Goal: Task Accomplishment & Management: Use online tool/utility

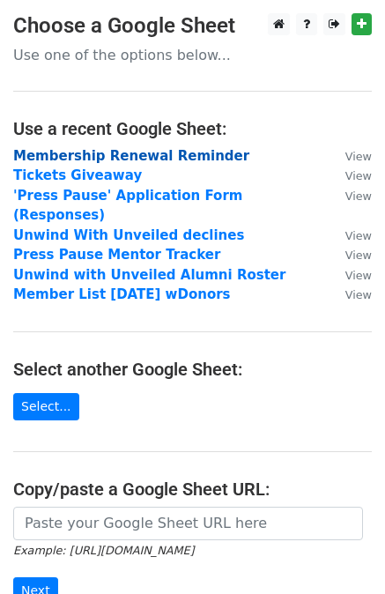
click at [95, 151] on strong "Membership Renewal Reminder" at bounding box center [131, 156] width 236 height 16
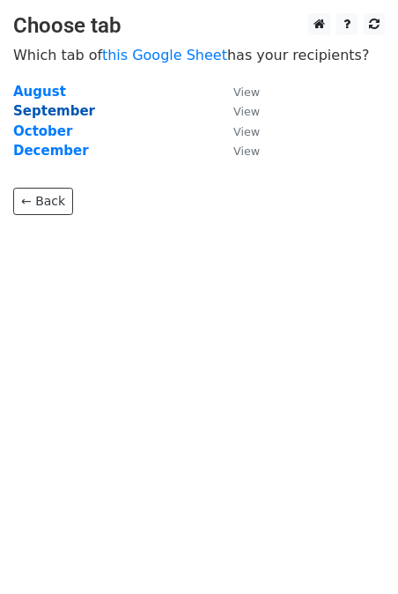
click at [63, 114] on strong "September" at bounding box center [54, 111] width 82 height 16
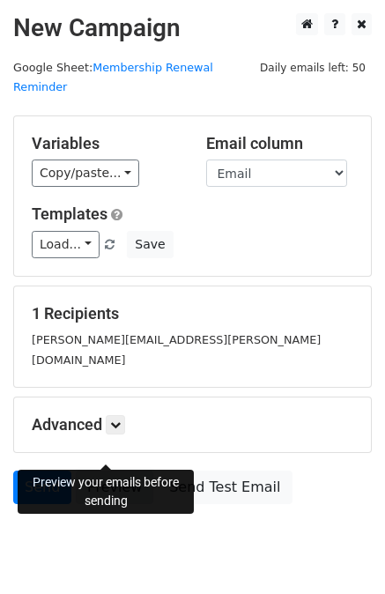
click at [112, 471] on link "Preview" at bounding box center [115, 487] width 78 height 33
click at [122, 471] on link "Preview" at bounding box center [115, 487] width 78 height 33
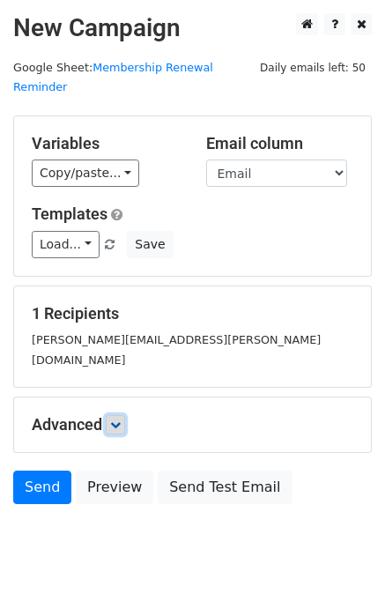
click at [119, 419] on icon at bounding box center [115, 424] width 11 height 11
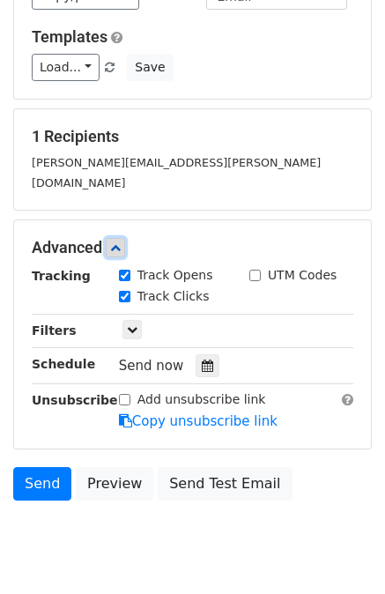
scroll to position [193, 0]
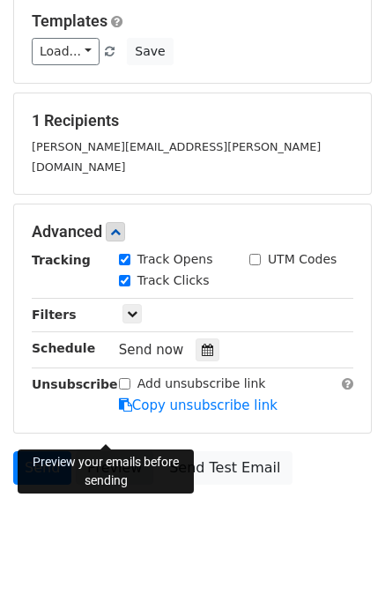
click at [112, 451] on link "Preview" at bounding box center [115, 467] width 78 height 33
click at [196, 338] on div at bounding box center [208, 349] width 24 height 23
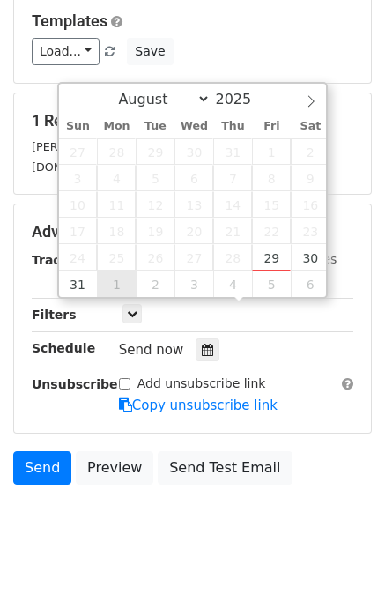
type input "[DATE] 12:00"
select select "8"
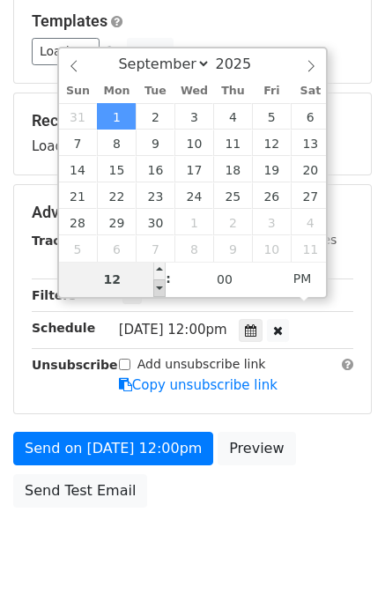
type input "[DATE] 11:00"
type input "11"
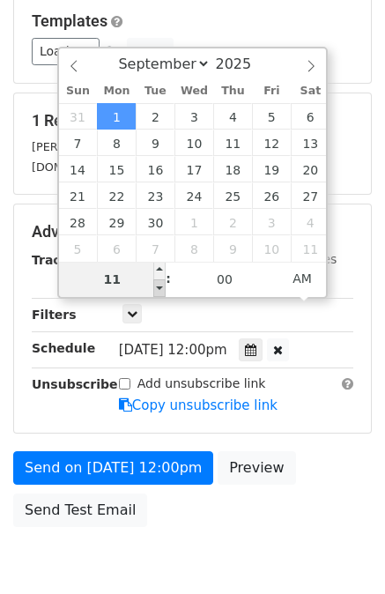
click at [159, 291] on span at bounding box center [159, 288] width 12 height 18
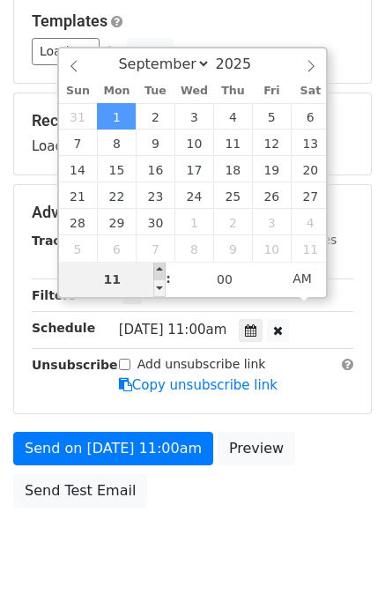
type input "[DATE] 12:00"
type input "12"
click at [160, 272] on span at bounding box center [159, 271] width 12 height 18
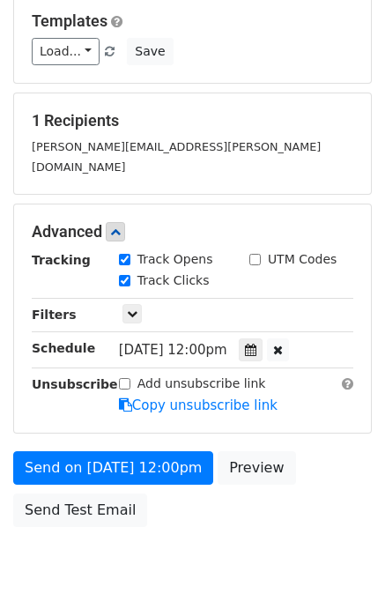
click at [8, 321] on main "New Campaign Daily emails left: 50 Google Sheet: Membership Renewal Reminder Va…" at bounding box center [192, 177] width 385 height 715
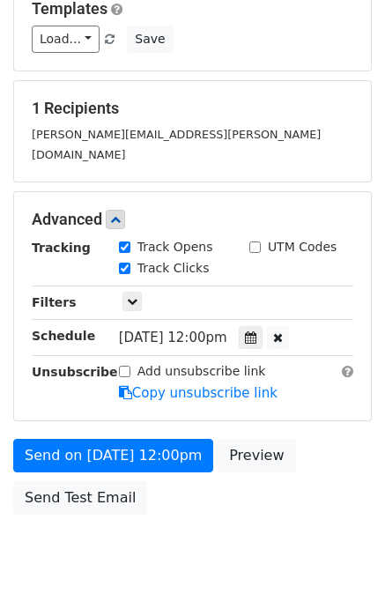
scroll to position [225, 0]
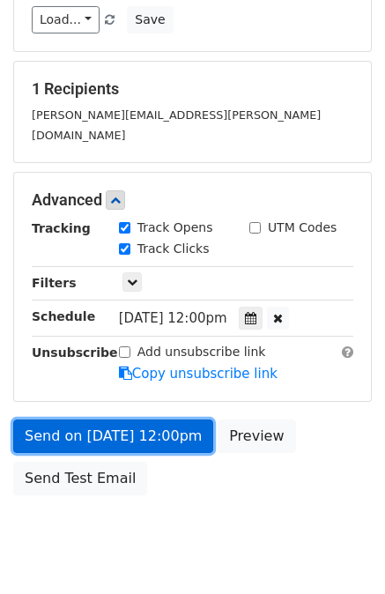
click at [158, 419] on link "Send on [DATE] 12:00pm" at bounding box center [113, 435] width 200 height 33
